Goal: Task Accomplishment & Management: Manage account settings

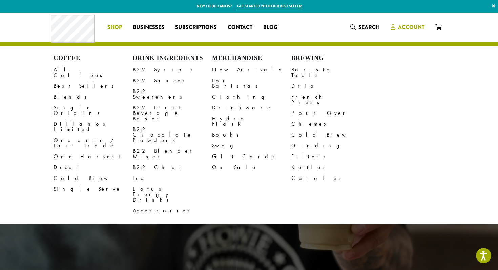
click at [409, 25] on div "Coffee All Coffees Best Sellers Blends Single Origins Dillanos Limited Organic …" at bounding box center [249, 27] width 396 height 28
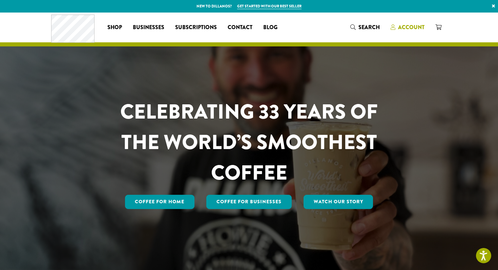
click at [411, 27] on span "Account" at bounding box center [411, 27] width 26 height 8
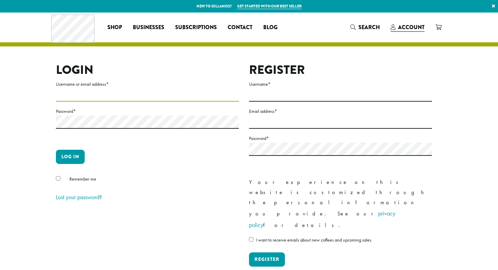
click at [131, 97] on input "Username or email address *" at bounding box center [147, 94] width 183 height 13
click at [231, 70] on h2 "Login" at bounding box center [147, 70] width 183 height 15
